Goal: Information Seeking & Learning: Learn about a topic

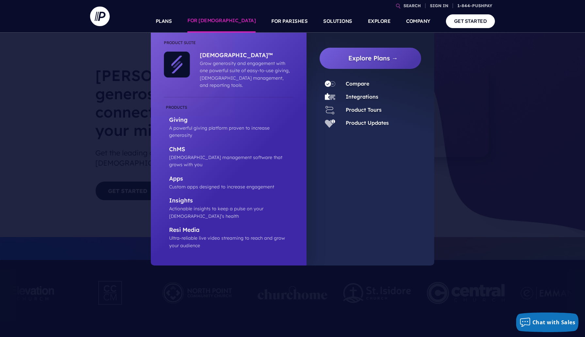
click at [239, 21] on link "FOR [DEMOGRAPHIC_DATA]" at bounding box center [221, 21] width 68 height 23
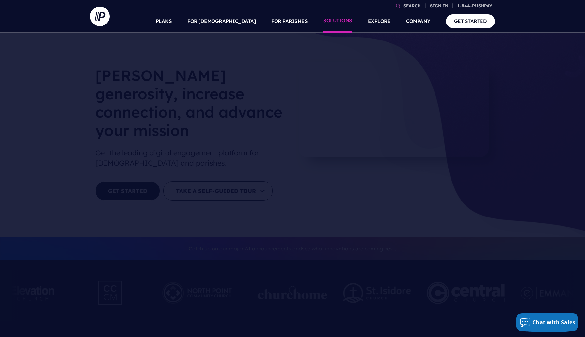
click at [343, 19] on link "SOLUTIONS" at bounding box center [337, 21] width 29 height 23
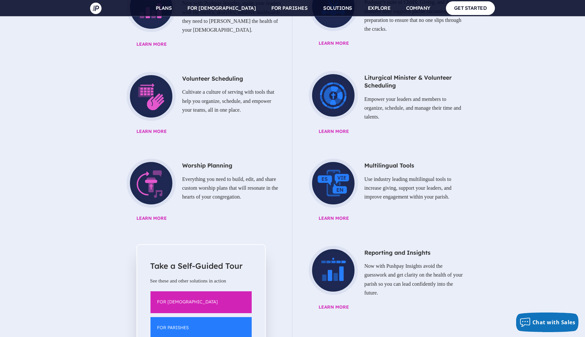
scroll to position [882, 0]
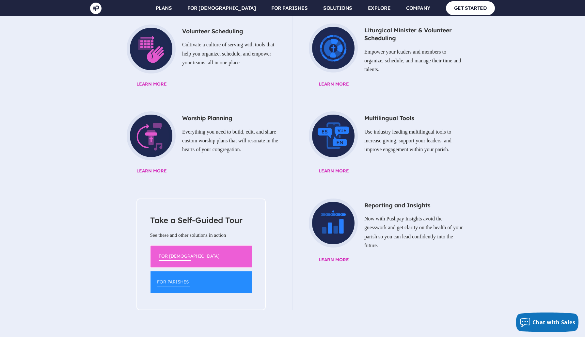
click at [173, 245] on link "FOR [DEMOGRAPHIC_DATA]" at bounding box center [201, 256] width 102 height 22
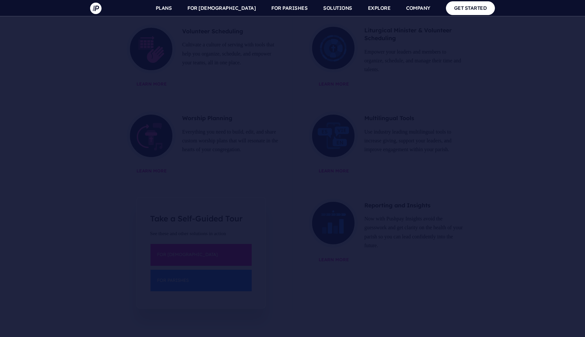
scroll to position [882, 0]
